Goal: Task Accomplishment & Management: Complete application form

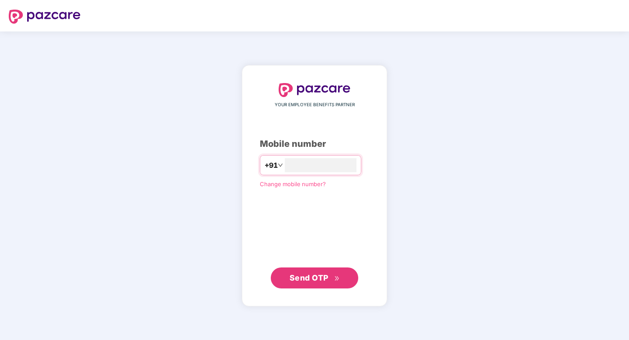
type input "**********"
click at [314, 269] on button "Send OTP" at bounding box center [314, 278] width 87 height 21
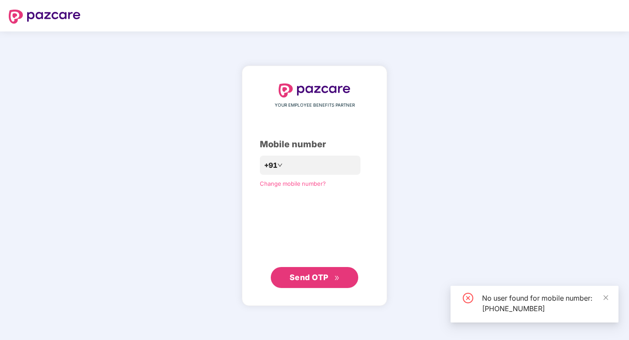
click at [314, 269] on button "Send OTP" at bounding box center [314, 277] width 87 height 21
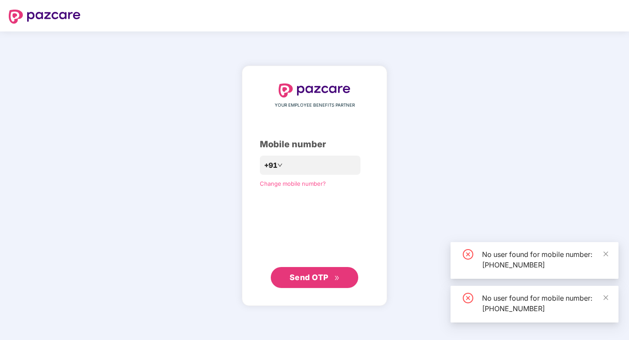
click at [313, 269] on button "Send OTP" at bounding box center [314, 277] width 87 height 21
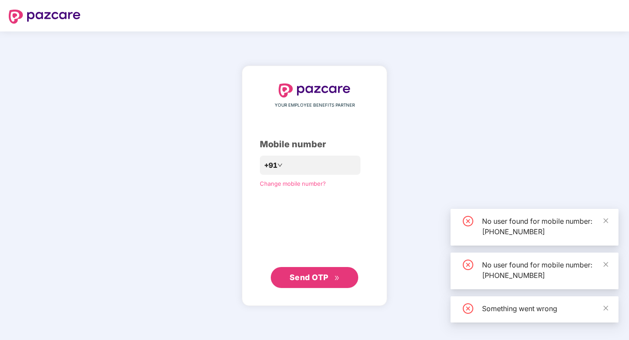
click at [313, 269] on button "Send OTP" at bounding box center [314, 277] width 87 height 21
click at [313, 269] on button "Sending OTP" at bounding box center [314, 277] width 87 height 21
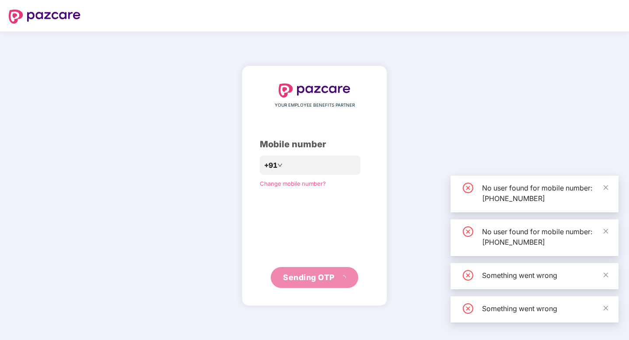
click at [313, 269] on button "Sending OTP" at bounding box center [314, 277] width 87 height 21
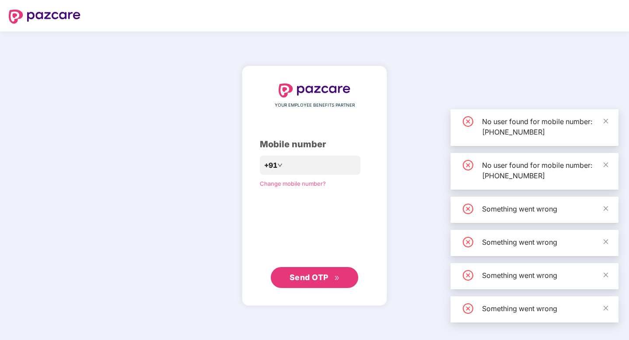
click at [310, 268] on button "Send OTP" at bounding box center [314, 277] width 87 height 21
click at [310, 268] on button "Sending OTP" at bounding box center [314, 277] width 87 height 21
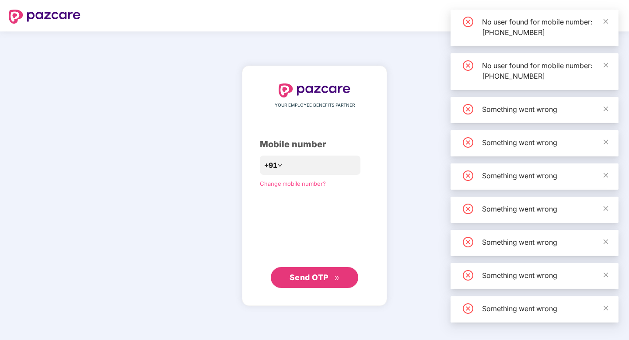
click at [310, 268] on button "Send OTP" at bounding box center [314, 277] width 87 height 21
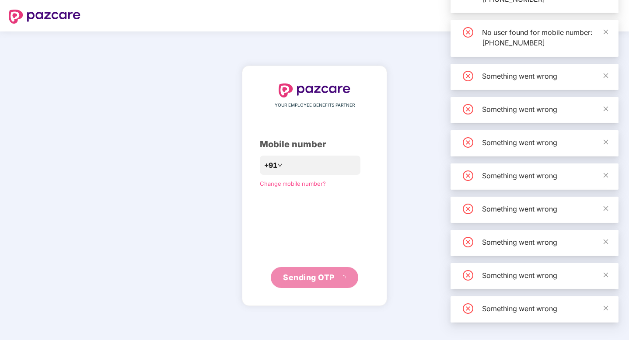
click at [310, 268] on button "Sending OTP" at bounding box center [314, 277] width 87 height 21
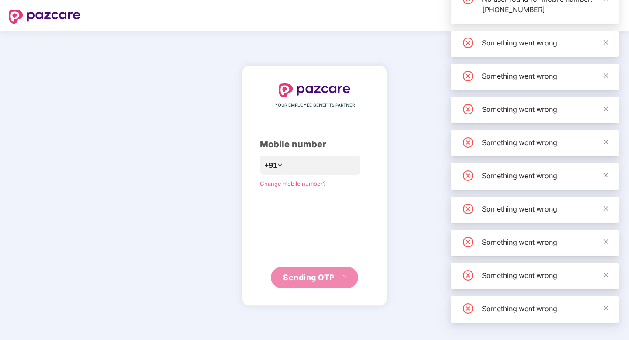
click at [310, 268] on button "Sending OTP" at bounding box center [314, 277] width 87 height 21
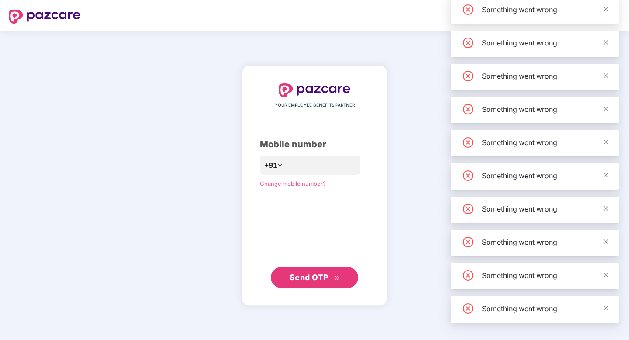
click at [310, 268] on button "Send OTP" at bounding box center [314, 277] width 87 height 21
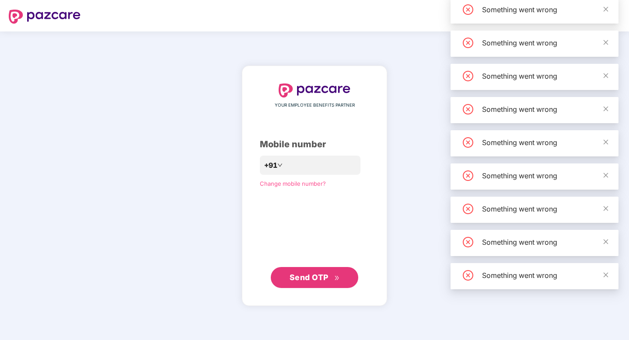
click at [310, 268] on button "Send OTP" at bounding box center [314, 277] width 87 height 21
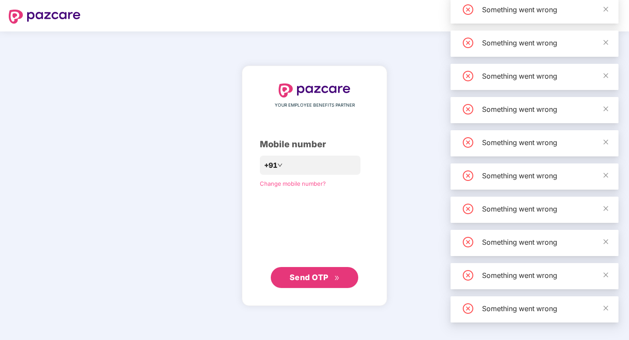
click at [312, 273] on span "Send OTP" at bounding box center [309, 277] width 39 height 9
click at [311, 274] on button "Send OTP" at bounding box center [314, 277] width 87 height 21
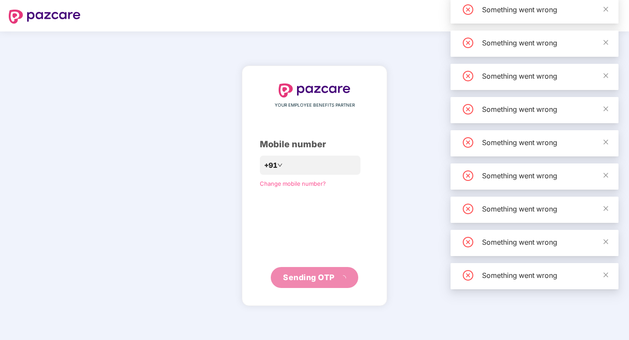
click at [311, 274] on span "Sending OTP" at bounding box center [309, 277] width 52 height 9
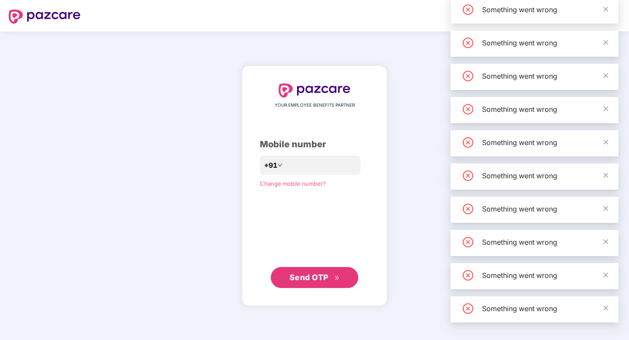
click at [314, 272] on span "Send OTP" at bounding box center [315, 278] width 50 height 12
click at [312, 273] on span "Send OTP" at bounding box center [309, 277] width 39 height 9
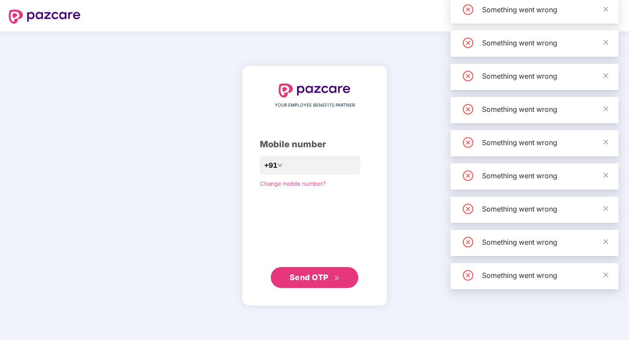
click at [312, 273] on span "Send OTP" at bounding box center [309, 277] width 39 height 9
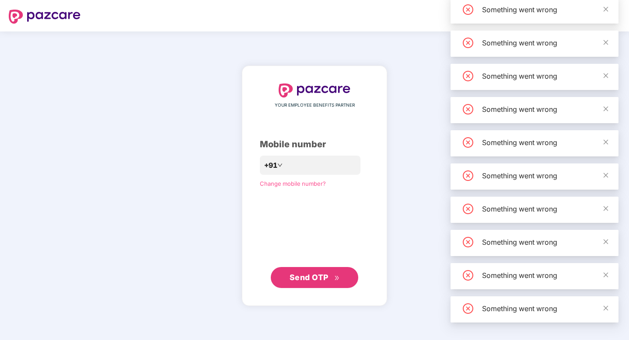
click at [312, 273] on span "Send OTP" at bounding box center [309, 277] width 39 height 9
click at [312, 273] on span "Sending OTP" at bounding box center [309, 277] width 52 height 9
